Goal: Entertainment & Leisure: Consume media (video, audio)

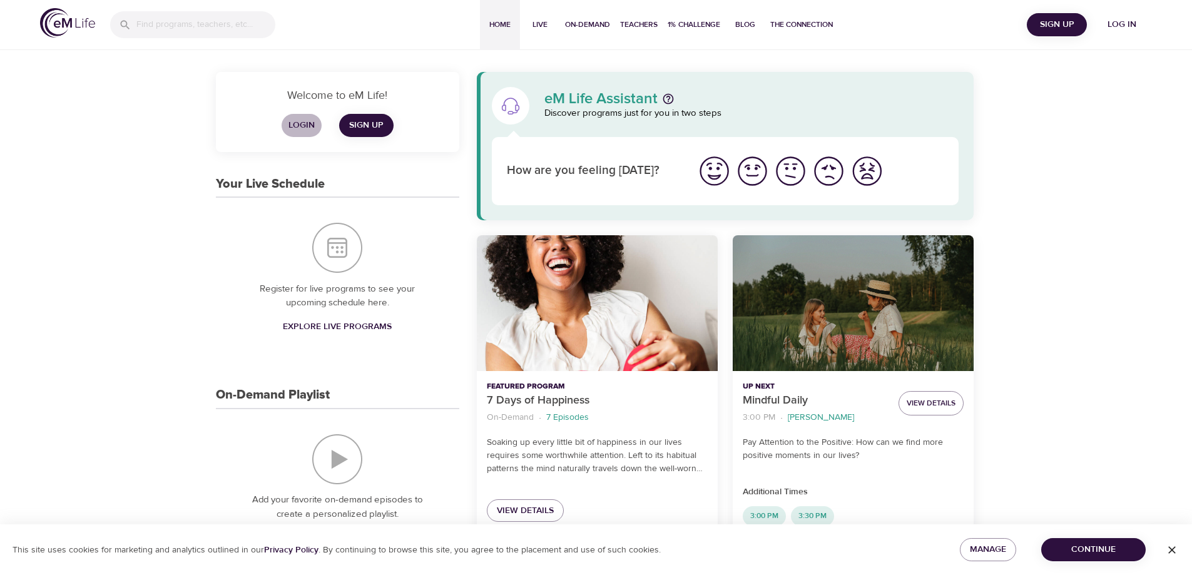
click at [297, 118] on span "Login" at bounding box center [302, 126] width 30 height 16
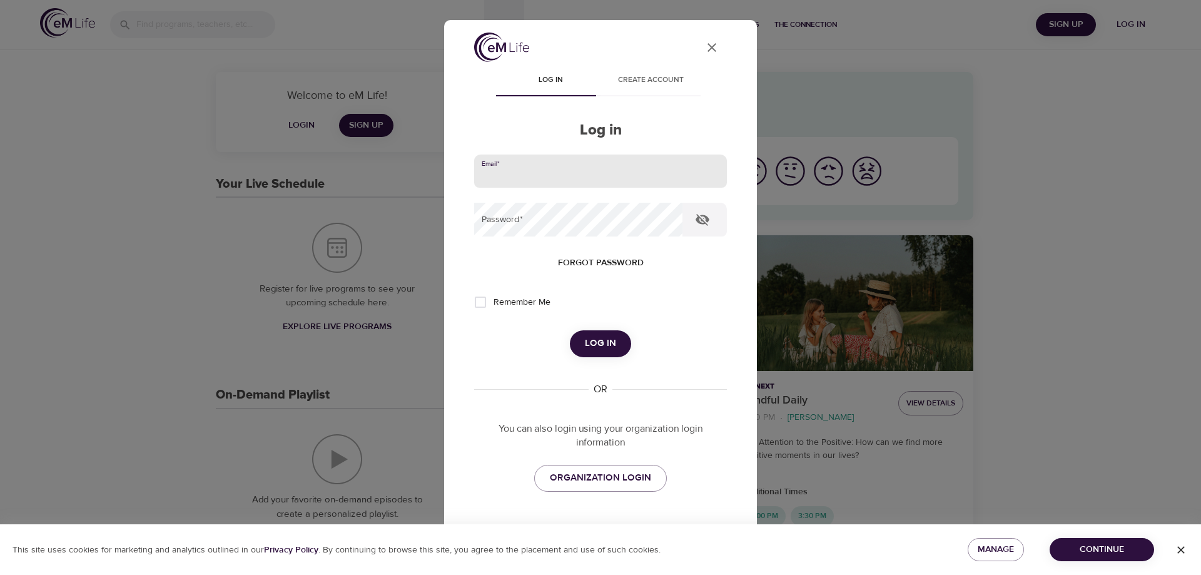
click at [533, 178] on input "email" at bounding box center [600, 172] width 253 height 34
type input "[EMAIL_ADDRESS][DOMAIN_NAME]"
click at [476, 301] on input "Remember Me" at bounding box center [480, 302] width 26 height 26
checkbox input "true"
click at [591, 348] on span "Log in" at bounding box center [600, 343] width 31 height 16
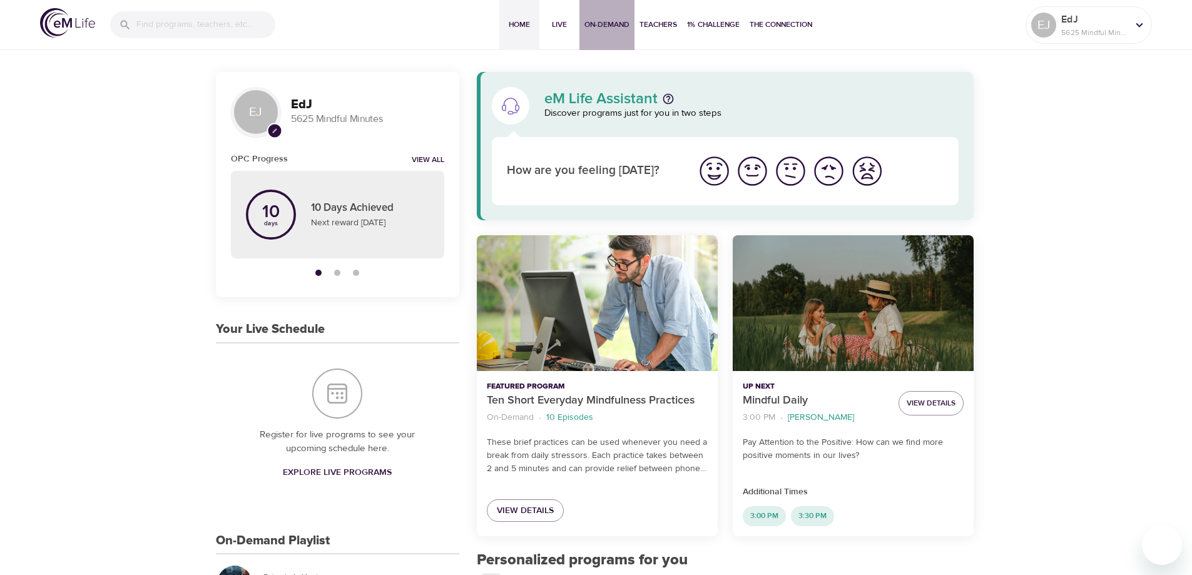
click at [606, 24] on span "On-Demand" at bounding box center [606, 24] width 45 height 13
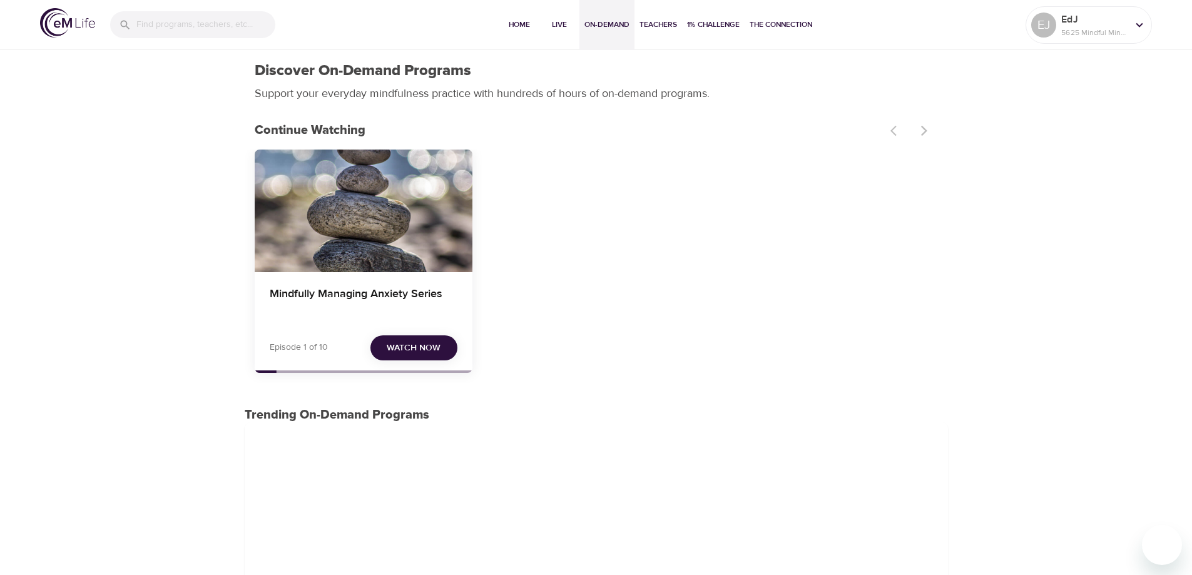
click at [411, 348] on span "Watch Now" at bounding box center [414, 348] width 54 height 16
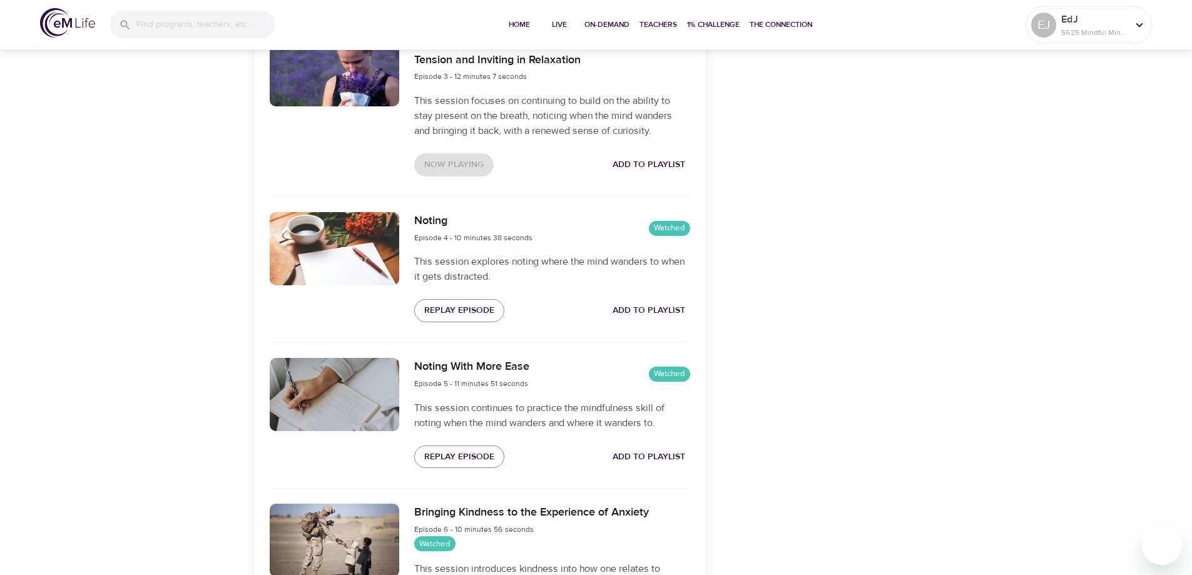
scroll to position [813, 0]
